Goal: Information Seeking & Learning: Learn about a topic

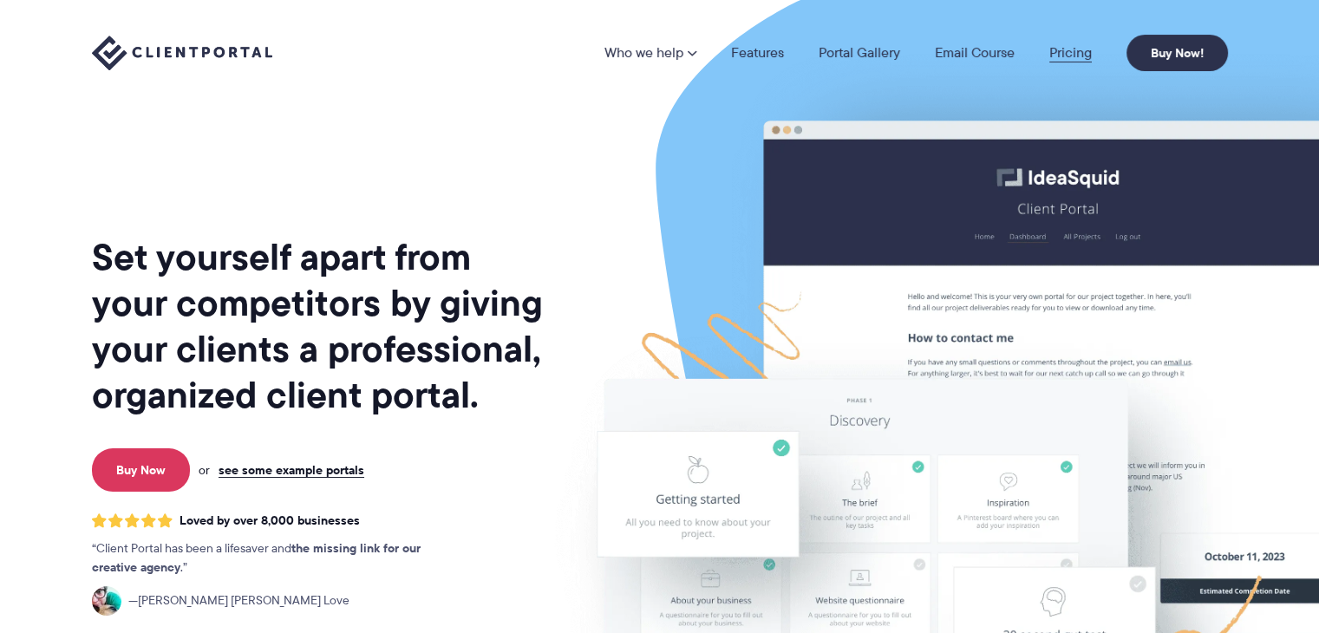
click at [1073, 53] on link "Pricing" at bounding box center [1071, 53] width 43 height 14
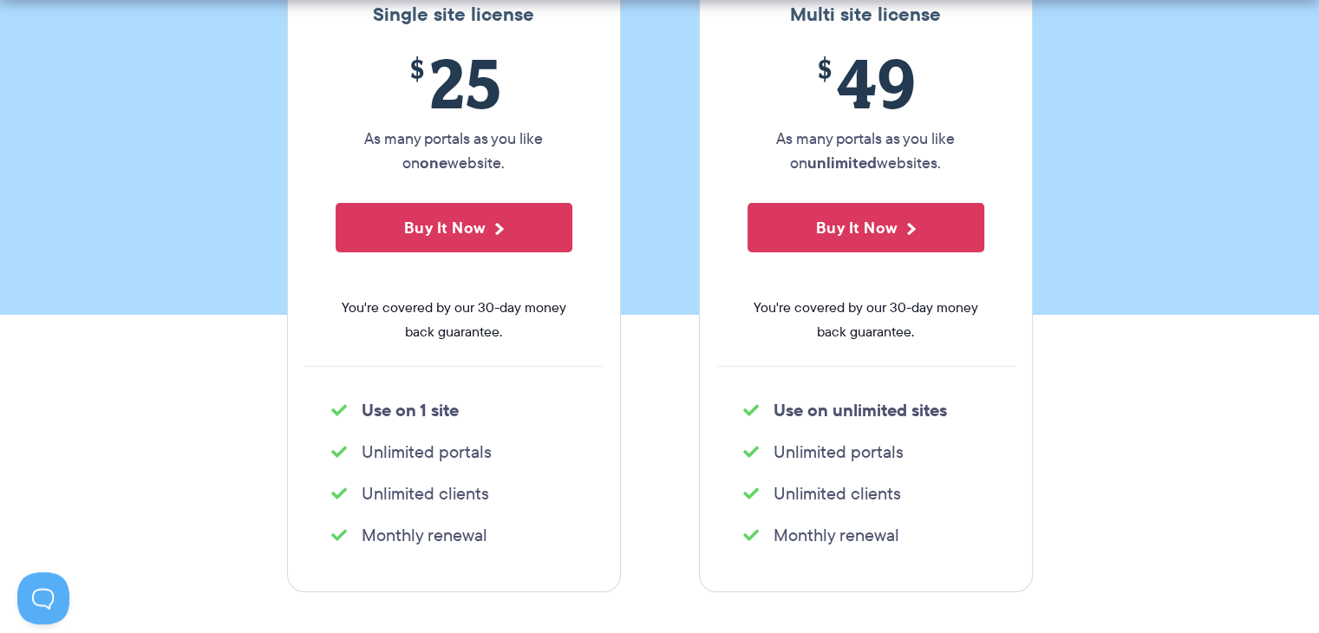
scroll to position [357, 0]
